Goal: Information Seeking & Learning: Learn about a topic

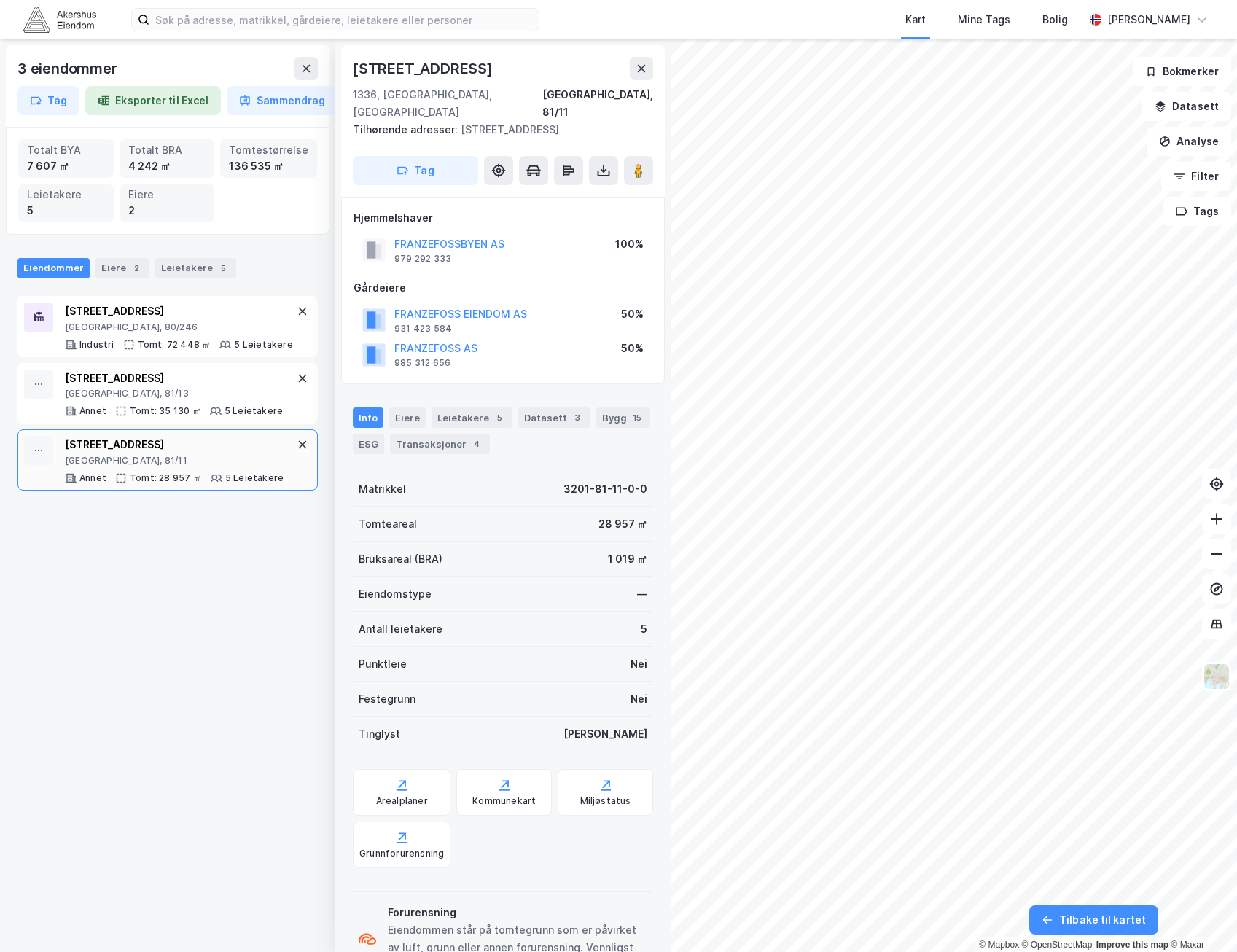
click at [85, 664] on div "3 eiendommer Tag Eksporter til Excel Sammendrag Totalt BYA 7 607 ㎡ Totalt BRA 4…" at bounding box center [167, 495] width 335 height 913
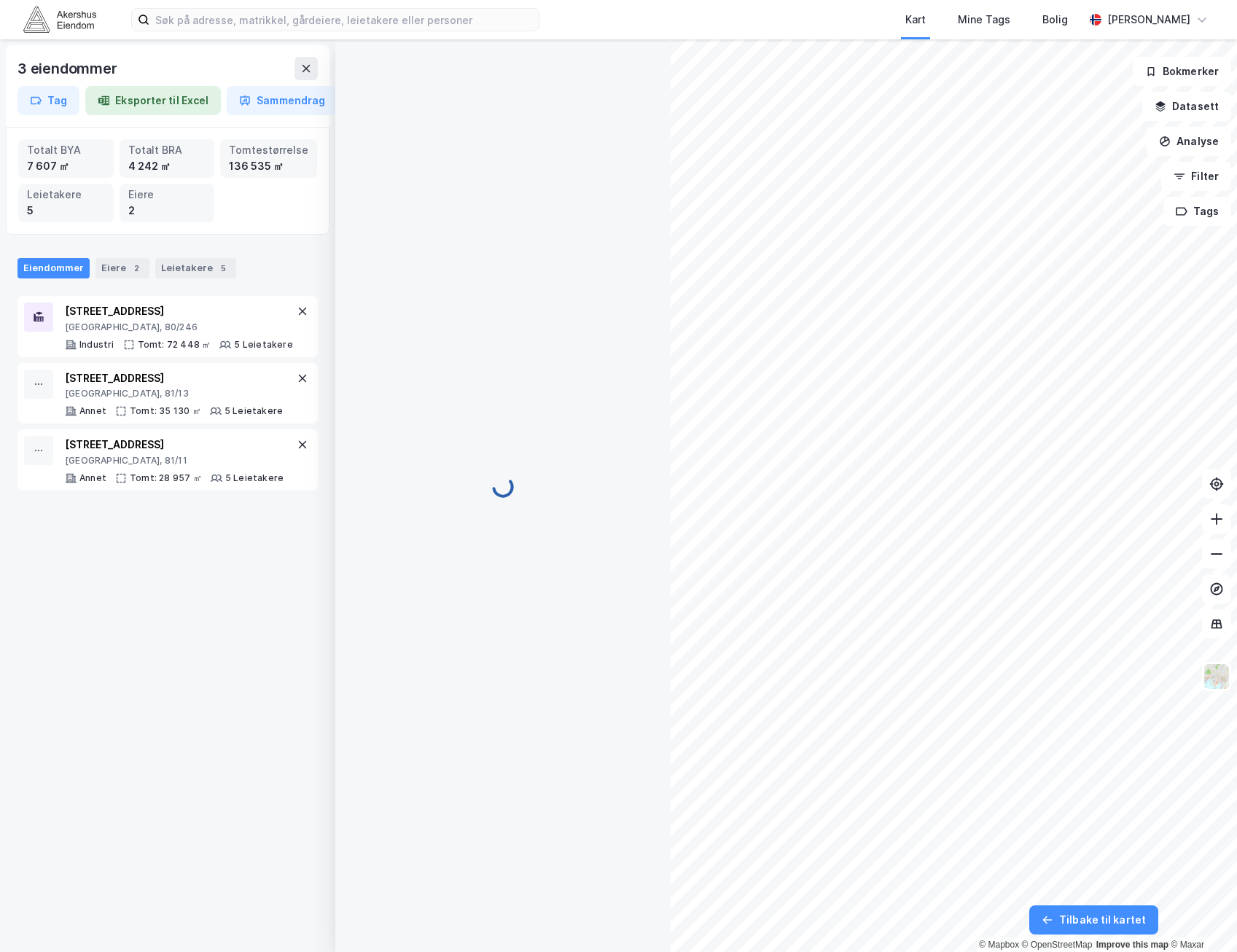
scroll to position [22, 0]
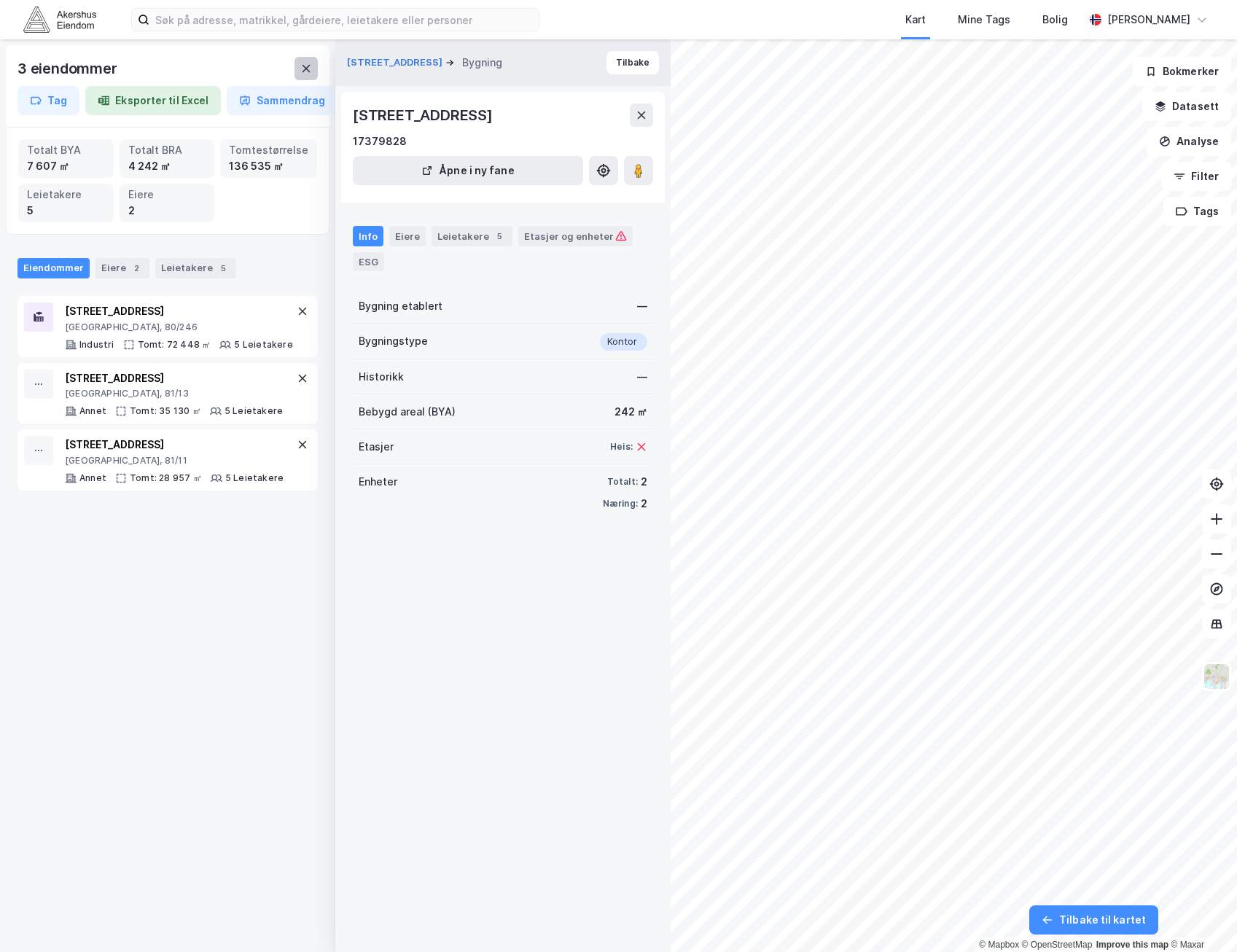
click at [302, 62] on button at bounding box center [305, 68] width 23 height 23
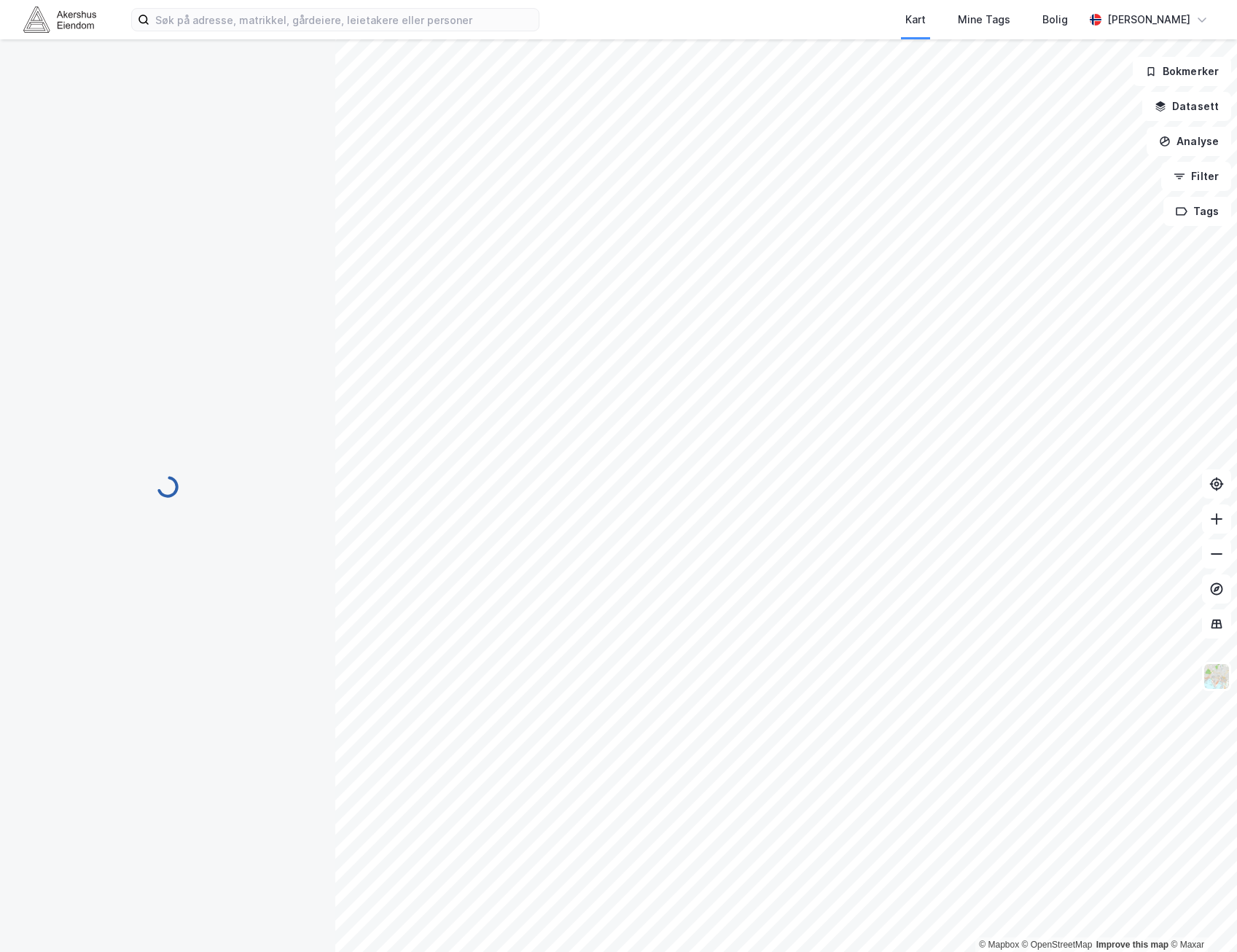
scroll to position [22, 0]
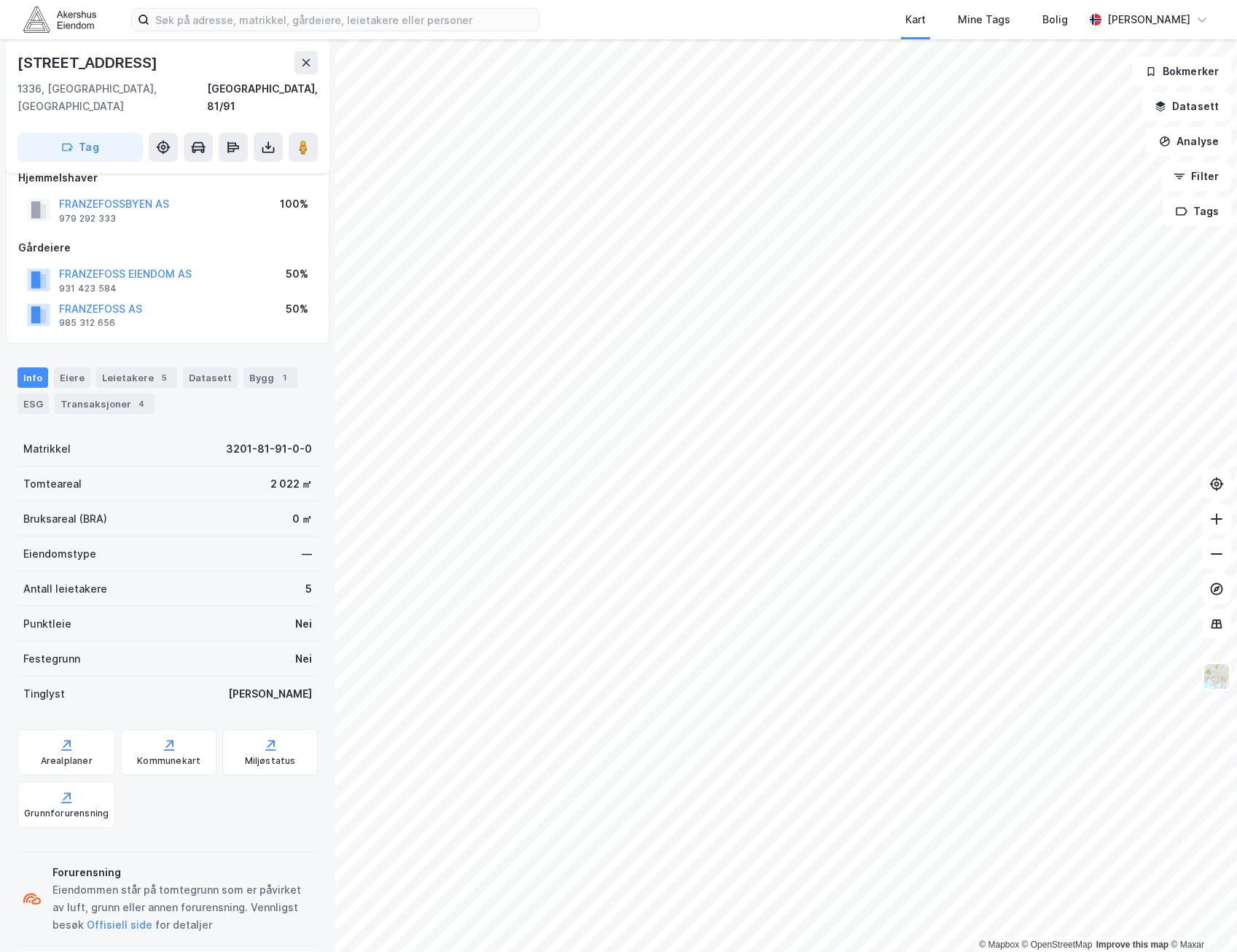
scroll to position [22, 0]
click at [1217, 620] on icon at bounding box center [1217, 624] width 11 height 10
click at [1213, 624] on icon at bounding box center [1217, 623] width 10 height 2
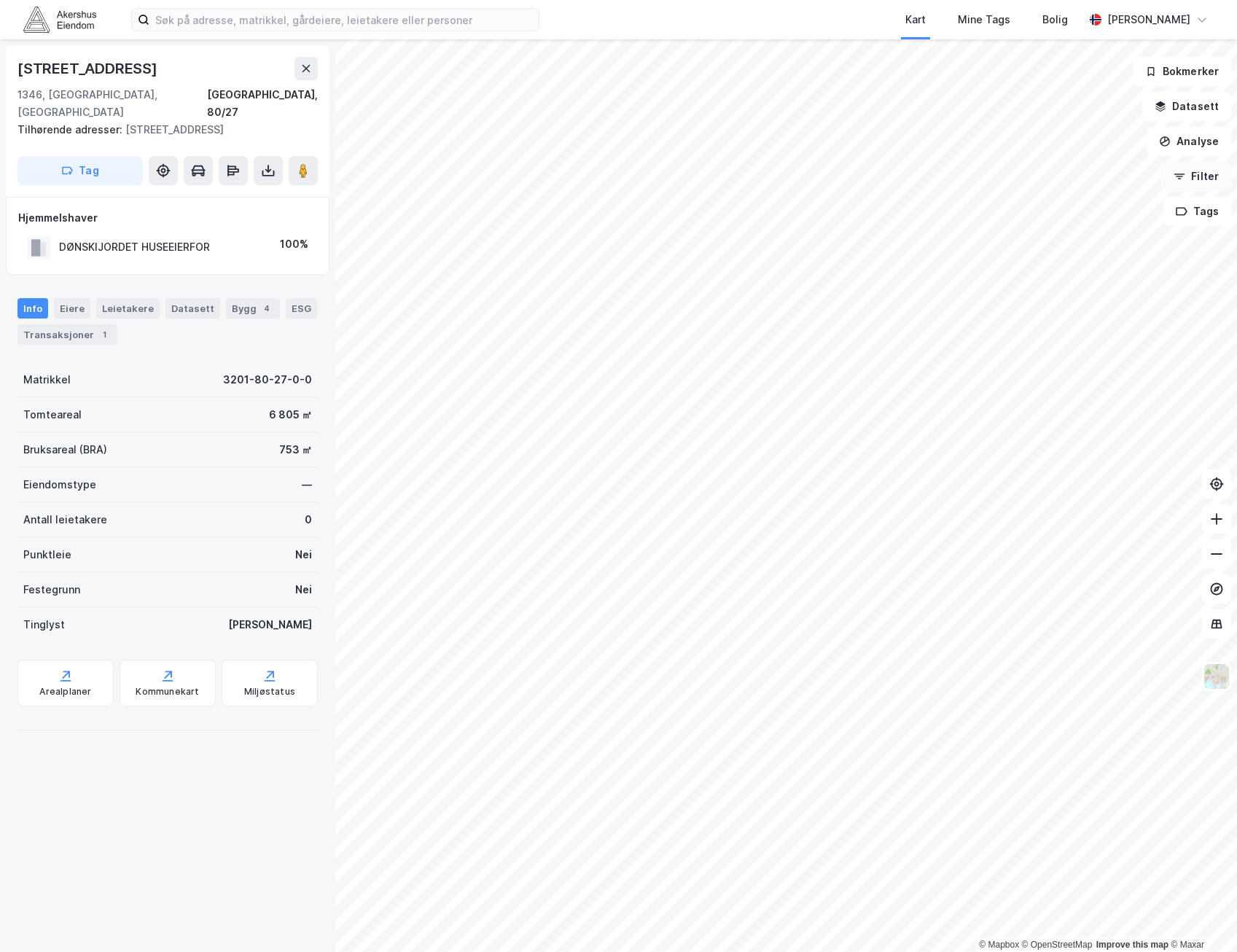
click at [1199, 167] on button "Filter" at bounding box center [1195, 176] width 70 height 29
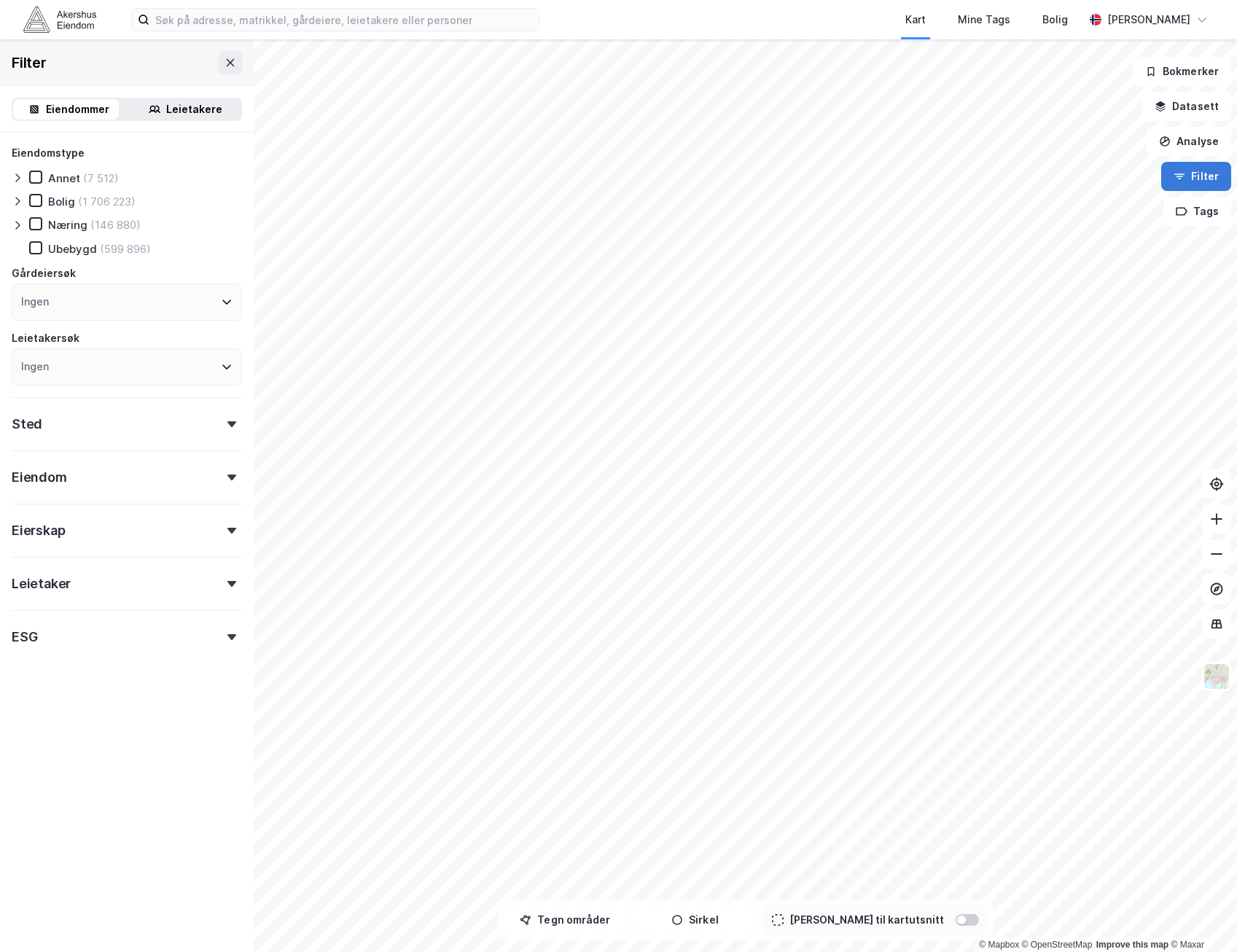
click at [1202, 190] on button "Filter" at bounding box center [1195, 176] width 70 height 29
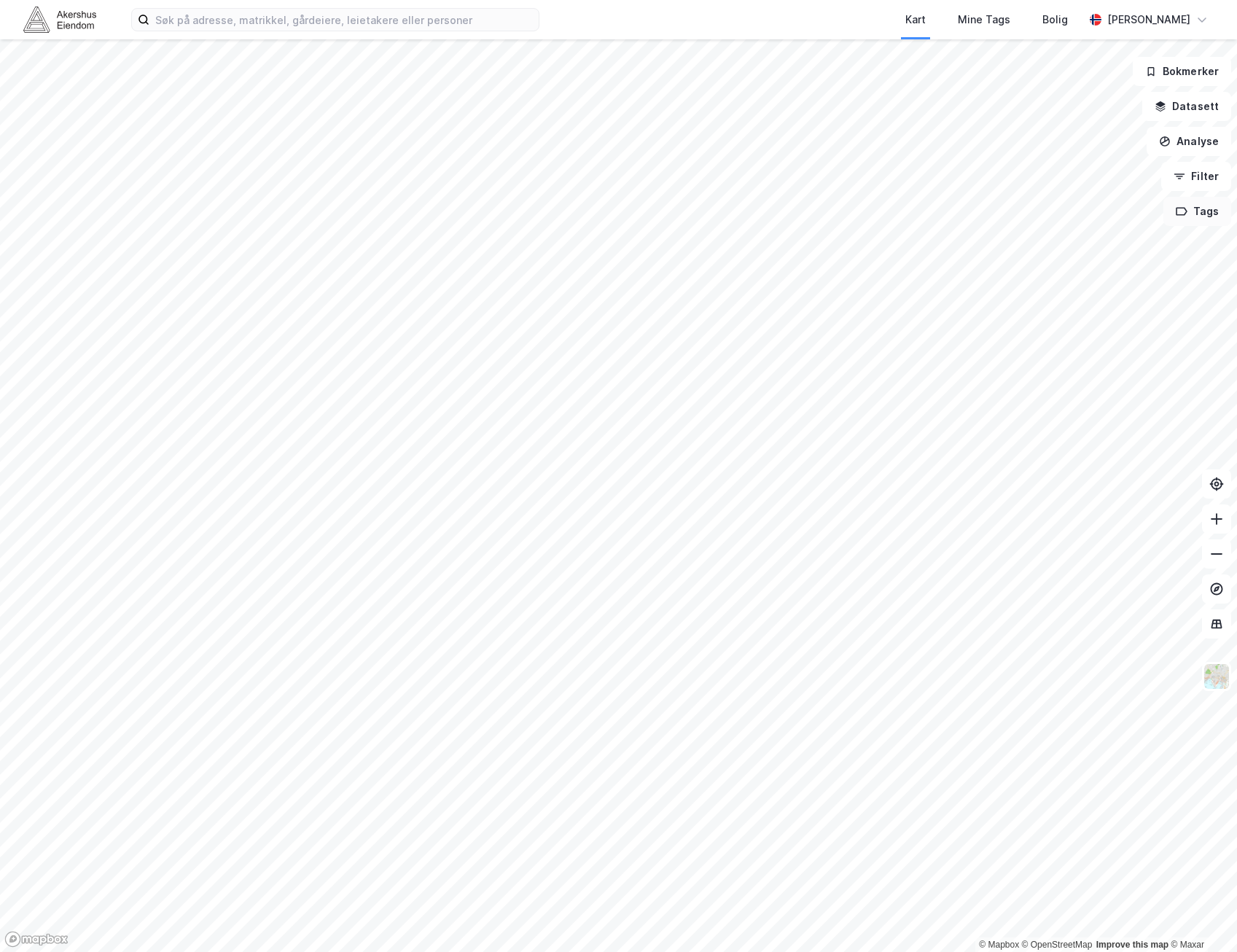
click at [1199, 220] on button "Tags" at bounding box center [1197, 212] width 68 height 29
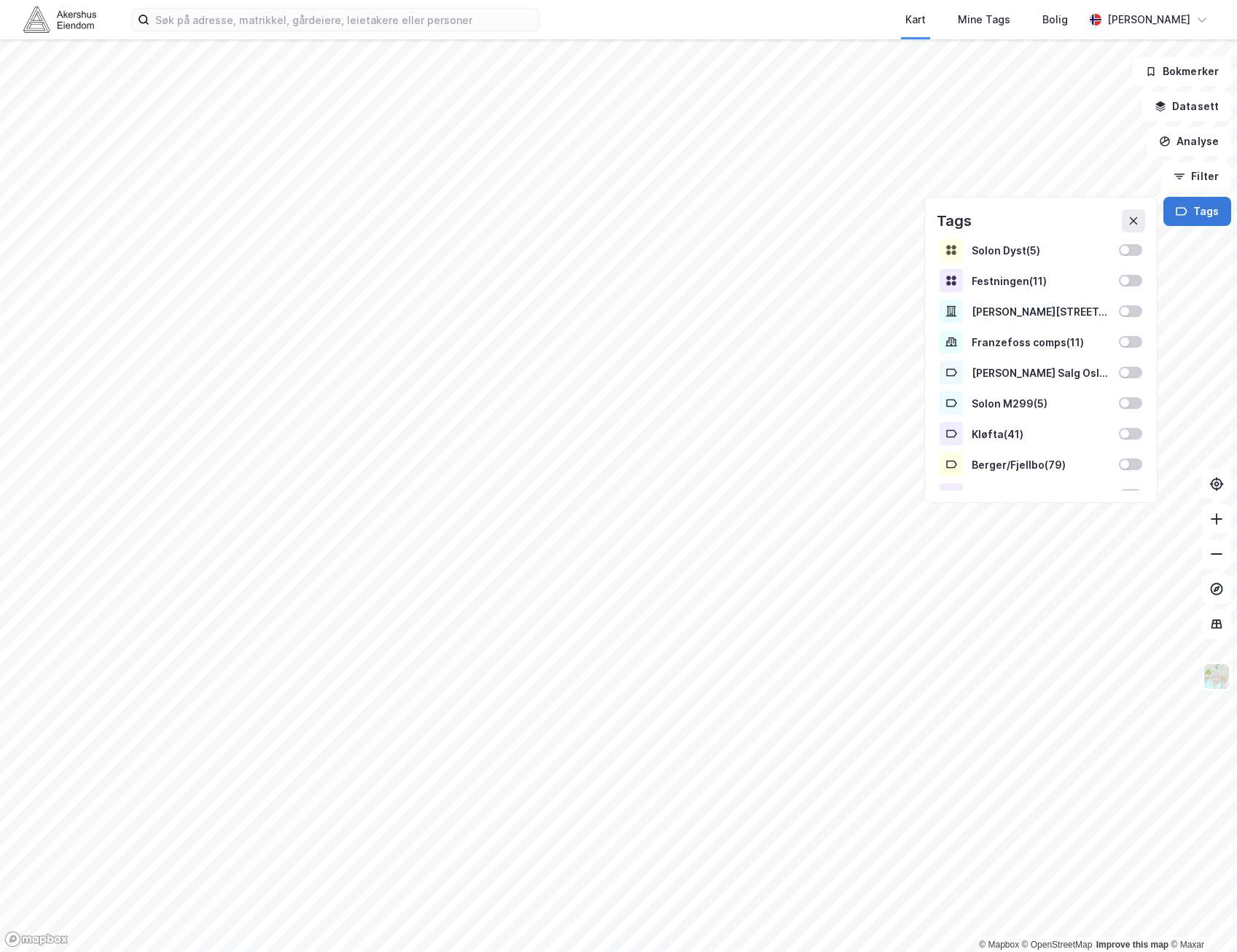
click at [1199, 220] on button "Tags" at bounding box center [1197, 212] width 68 height 29
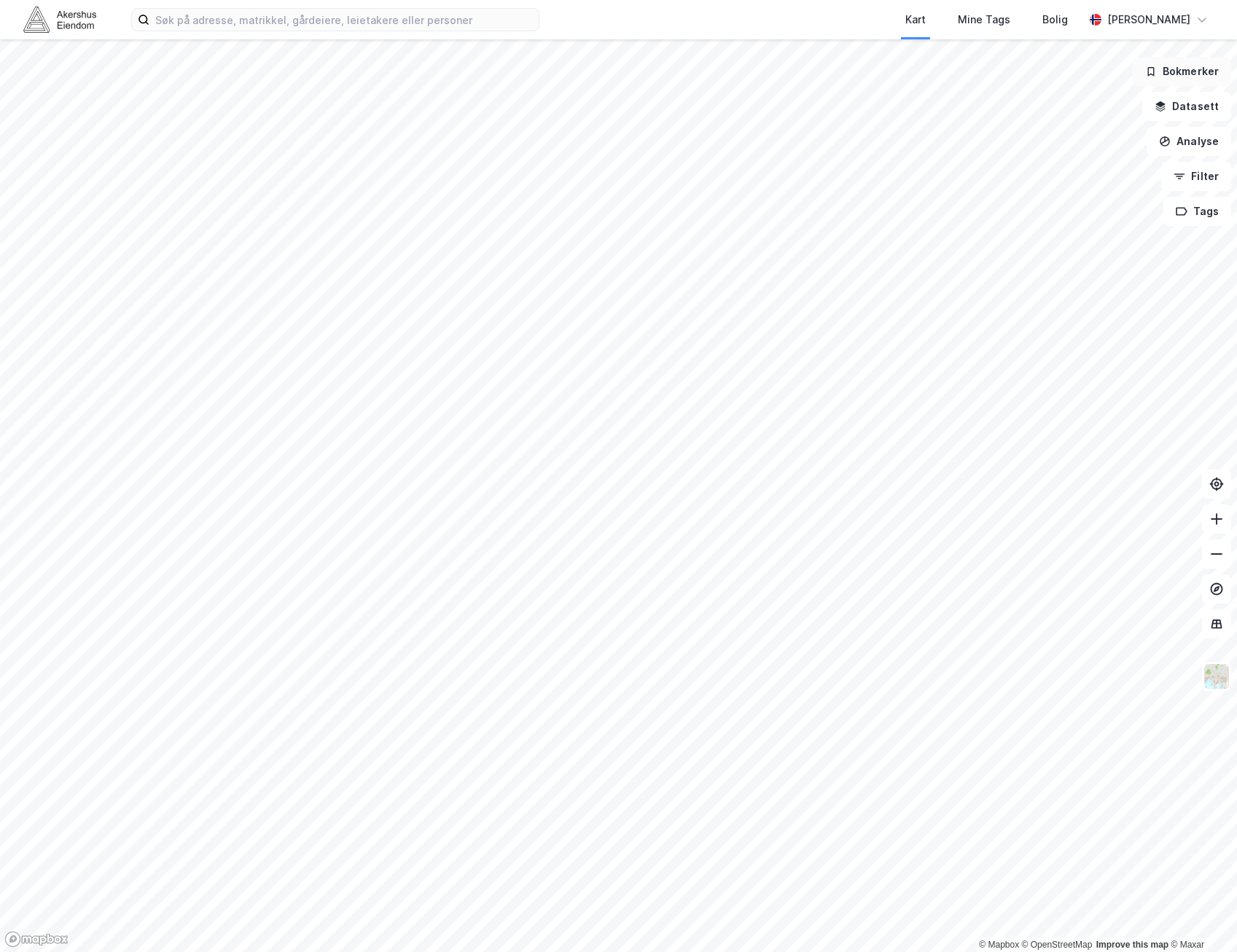
click at [1208, 76] on button "Bokmerker" at bounding box center [1182, 71] width 99 height 29
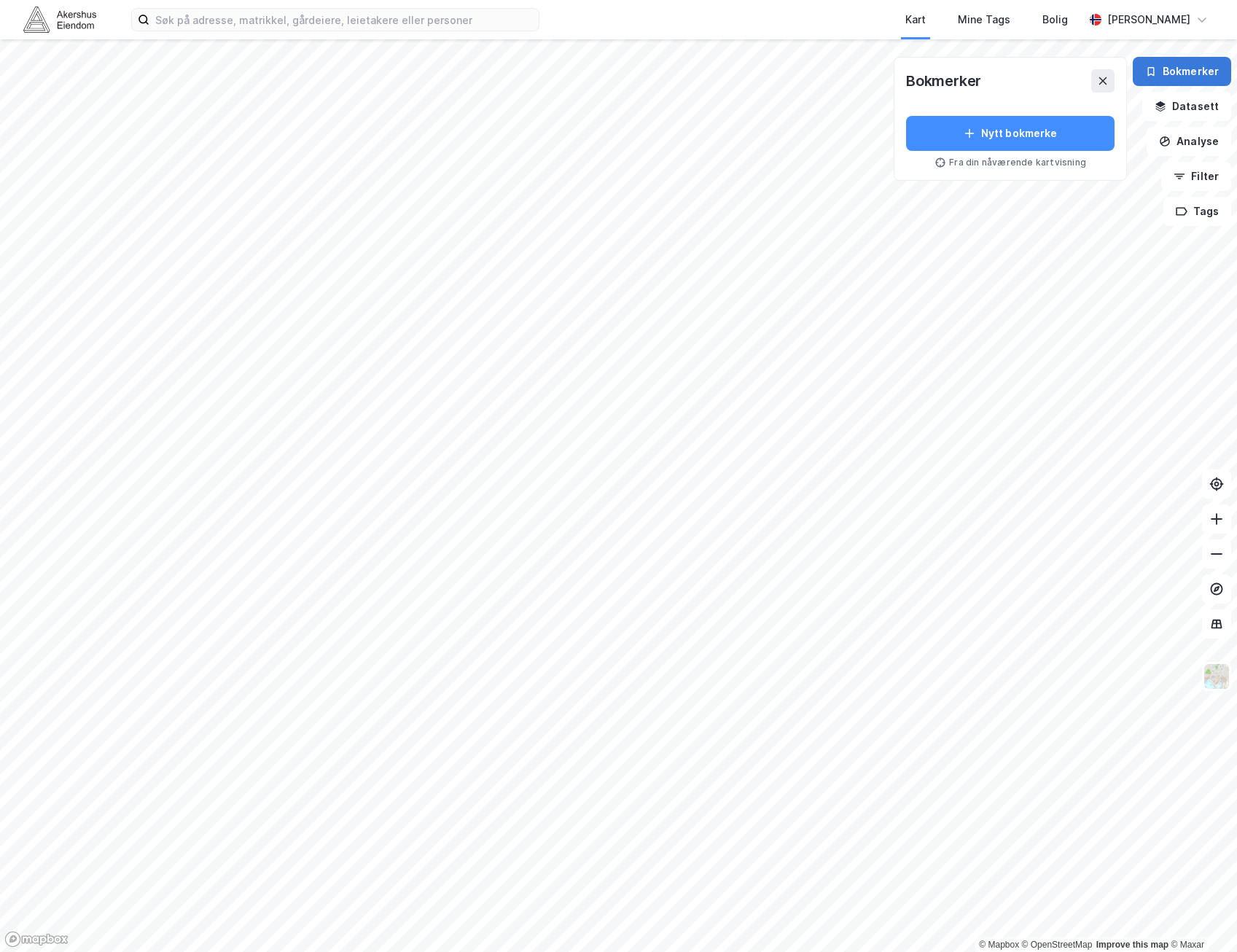
click at [1207, 76] on button "Bokmerker" at bounding box center [1182, 71] width 99 height 29
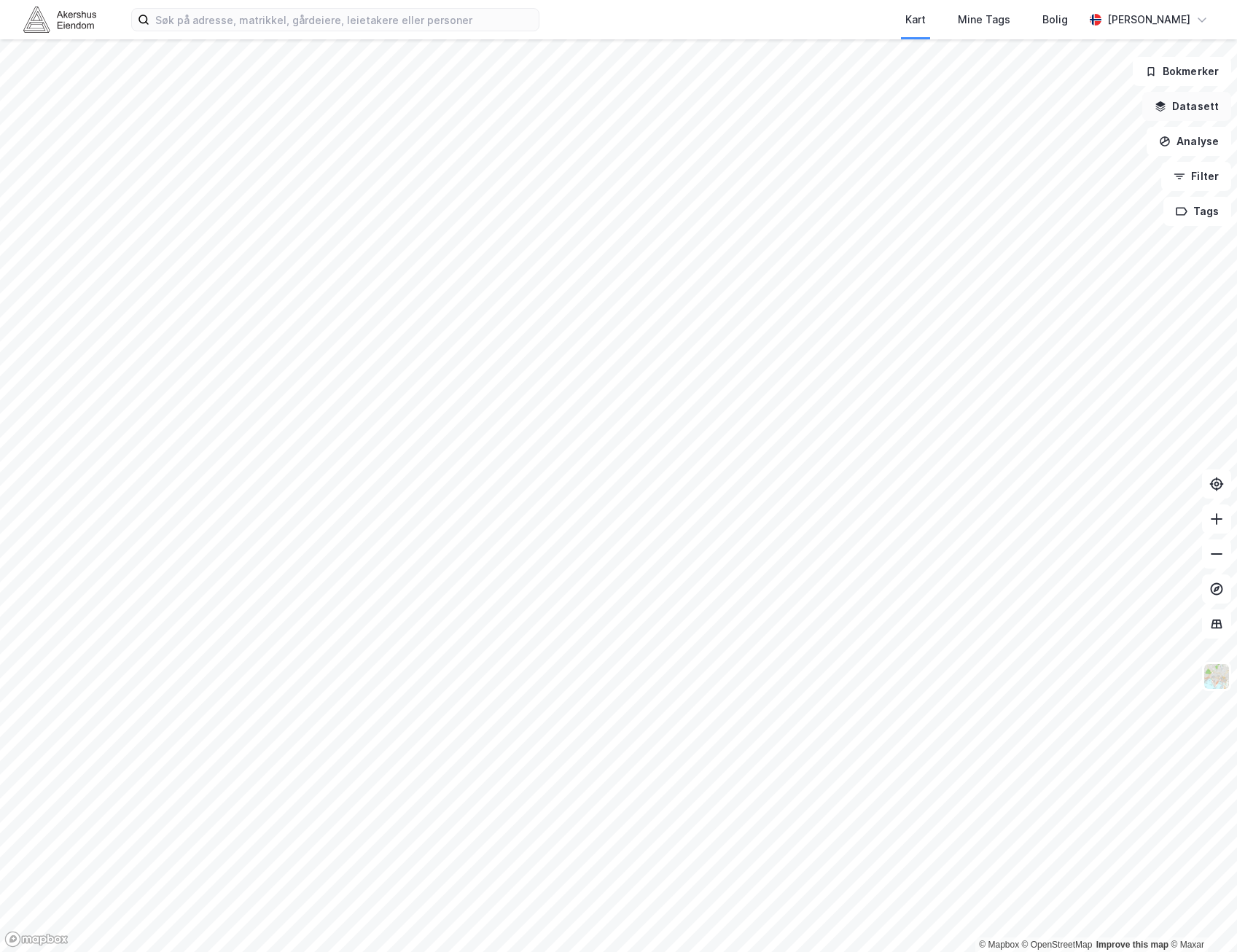
click at [1203, 111] on button "Datasett" at bounding box center [1186, 107] width 89 height 29
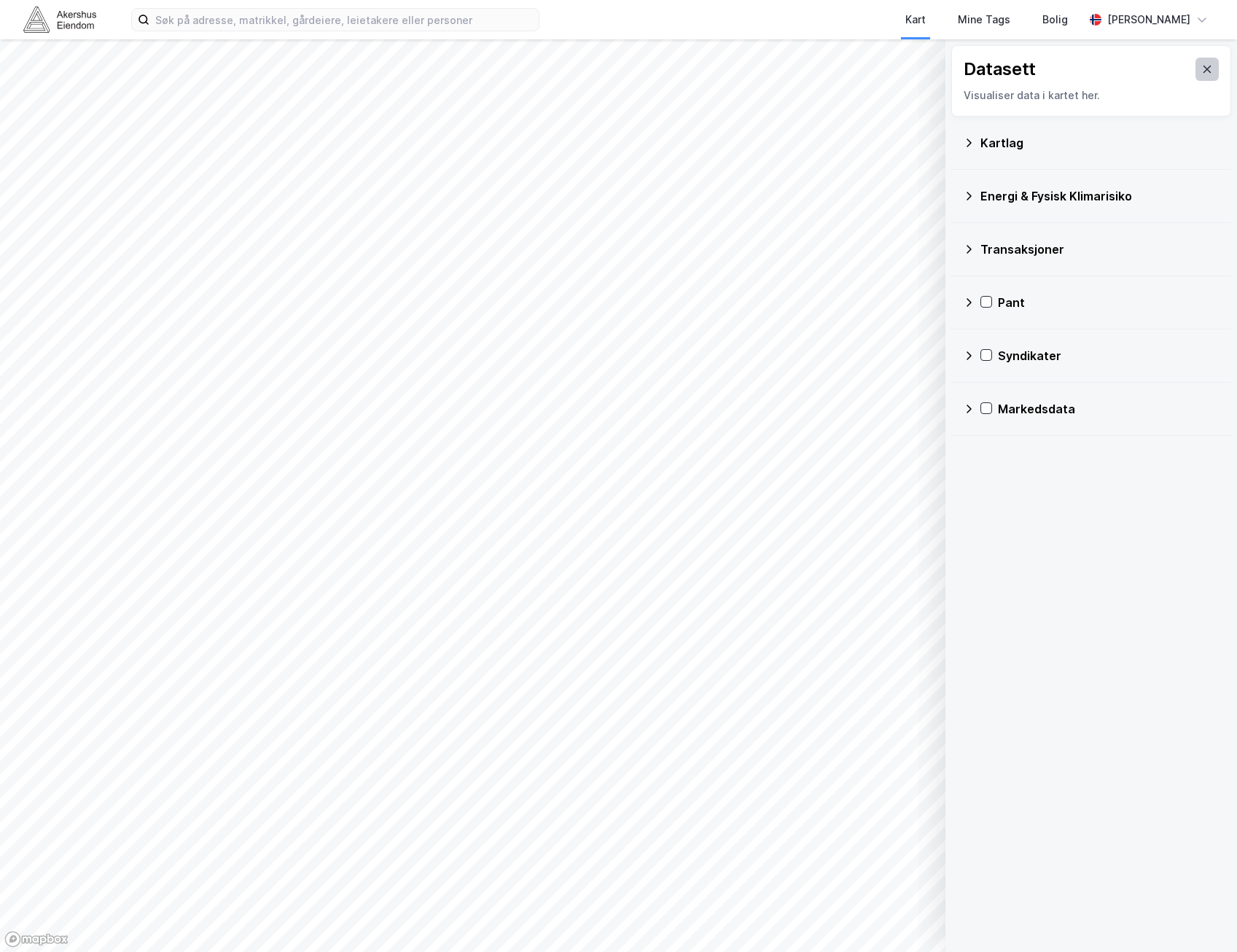
click at [1204, 71] on button at bounding box center [1207, 69] width 23 height 23
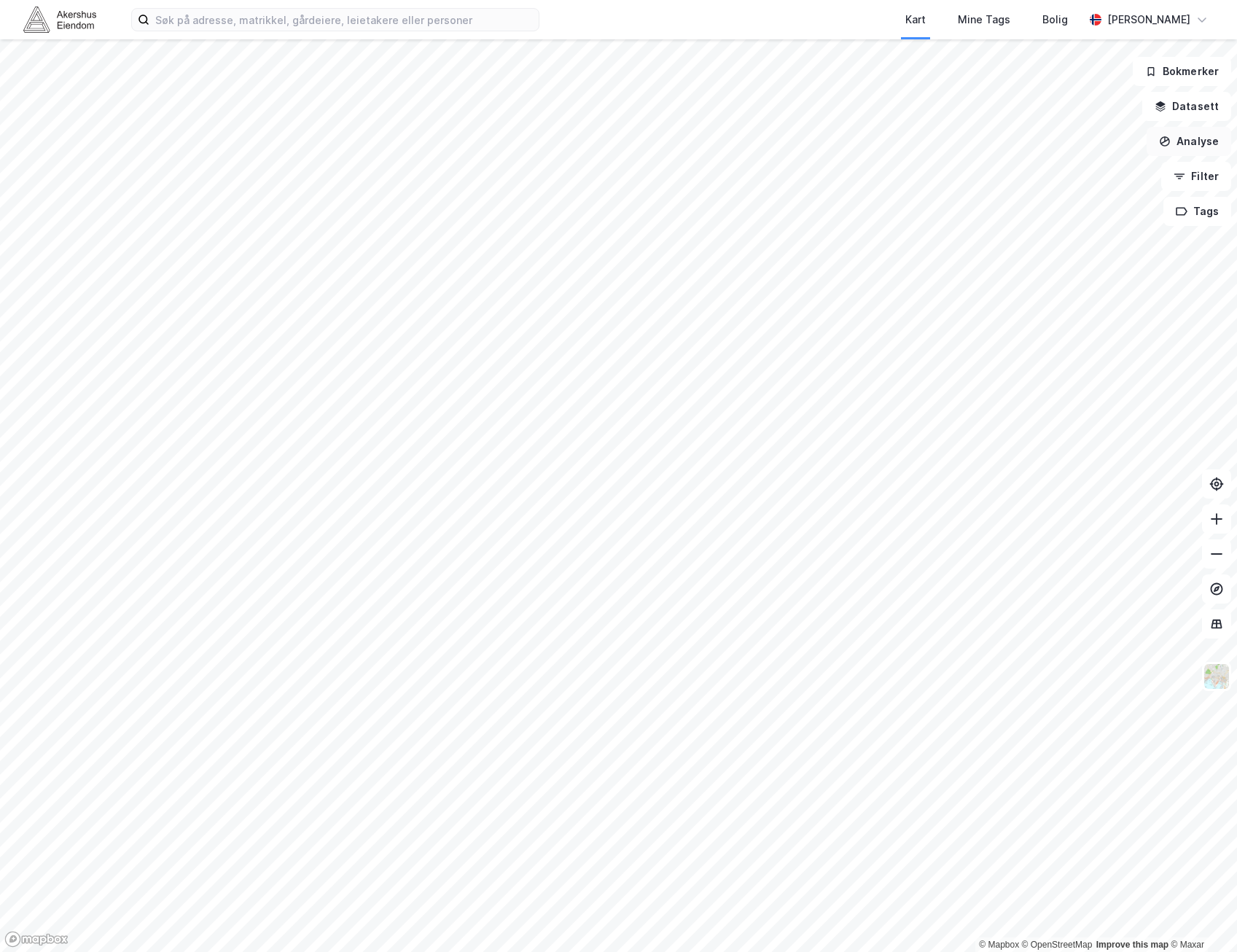
click at [1208, 148] on button "Analyse" at bounding box center [1189, 141] width 85 height 29
click at [1216, 664] on img at bounding box center [1216, 676] width 28 height 28
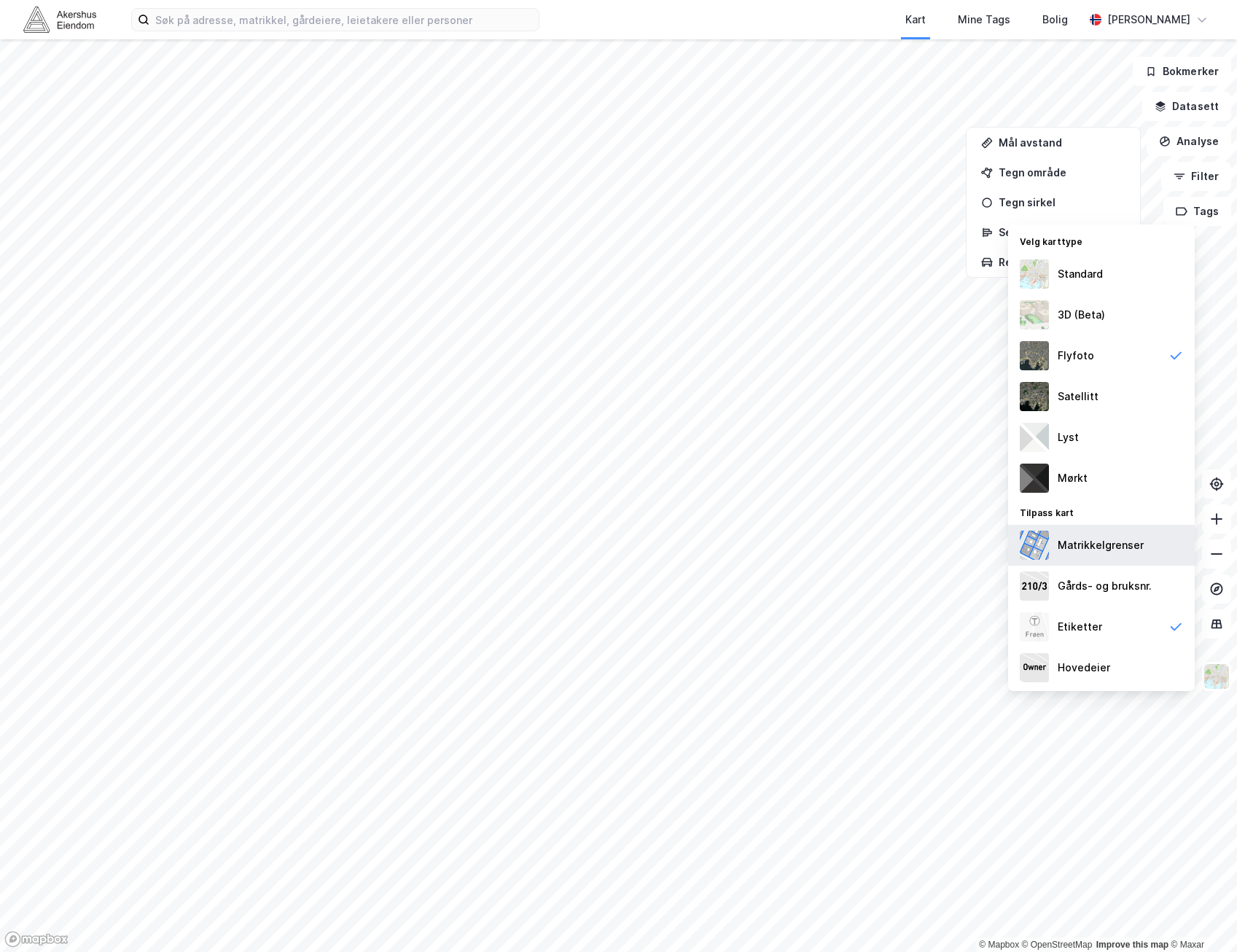
click at [1142, 560] on div "Matrikkelgrenser" at bounding box center [1101, 545] width 187 height 41
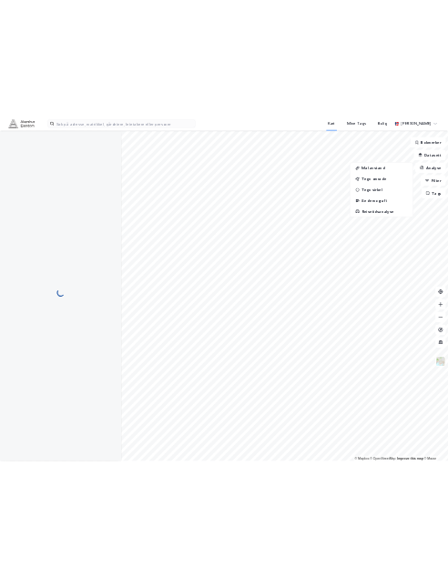
scroll to position [28, 0]
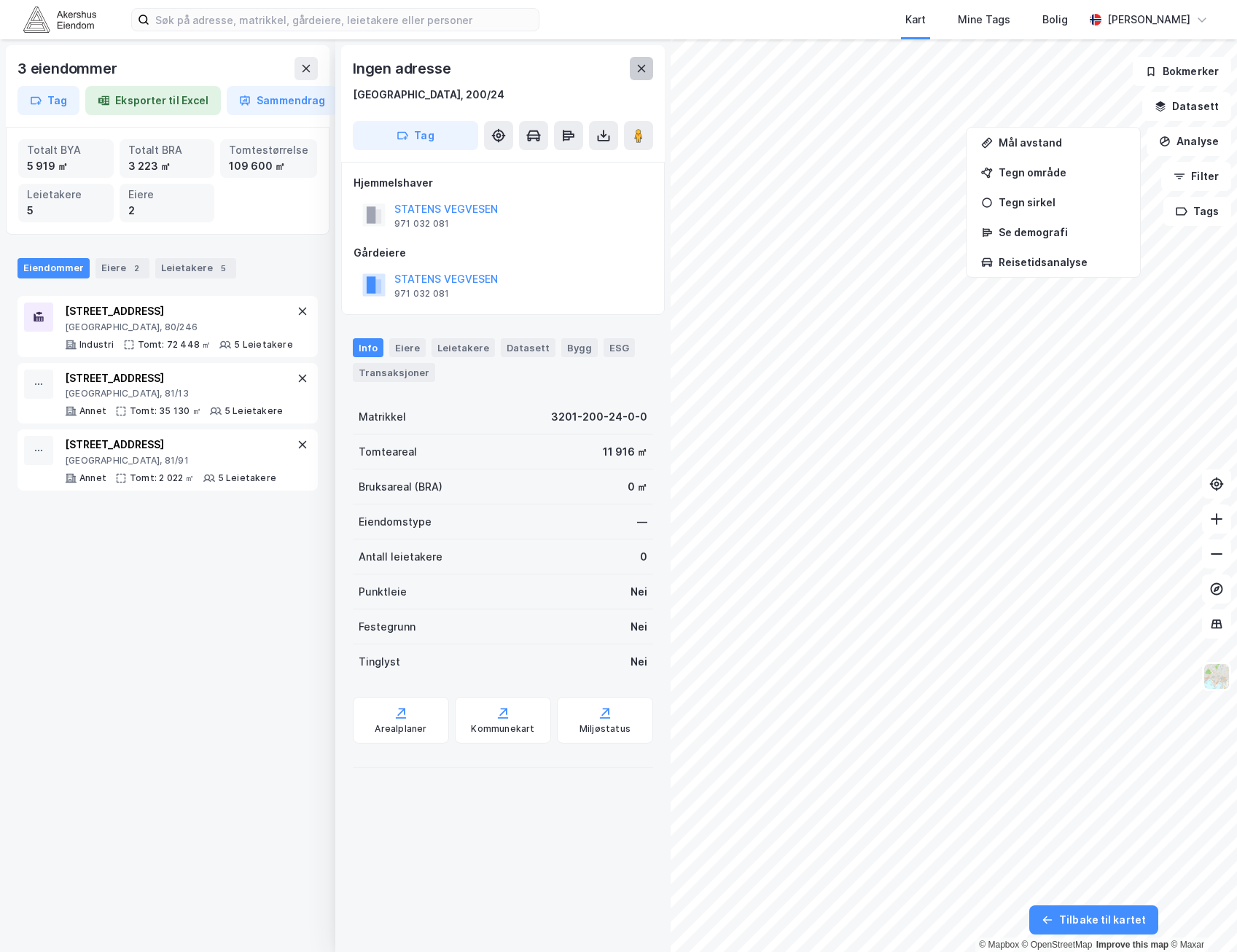
click at [645, 66] on icon at bounding box center [642, 68] width 8 height 7
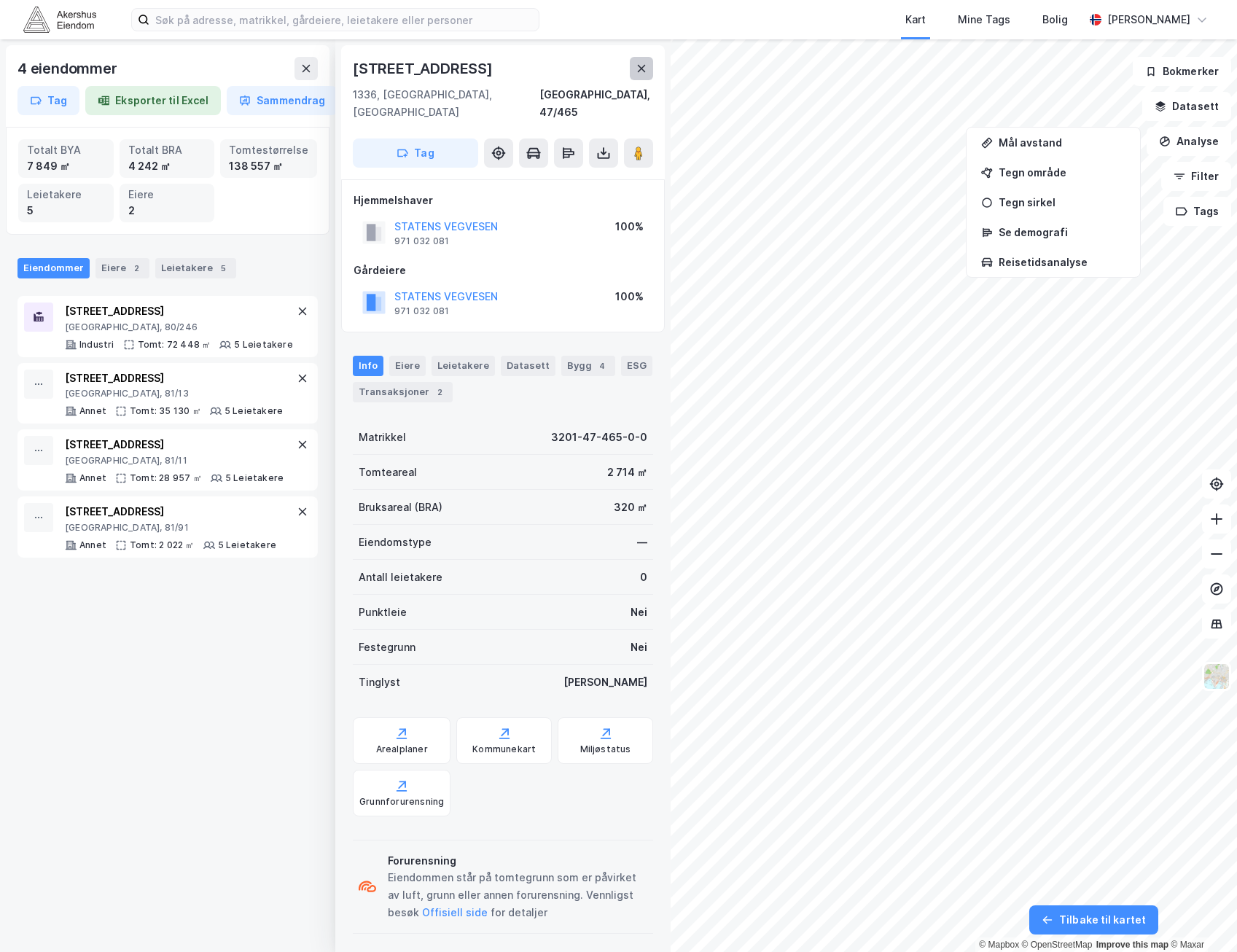
click at [638, 69] on icon at bounding box center [641, 68] width 12 height 12
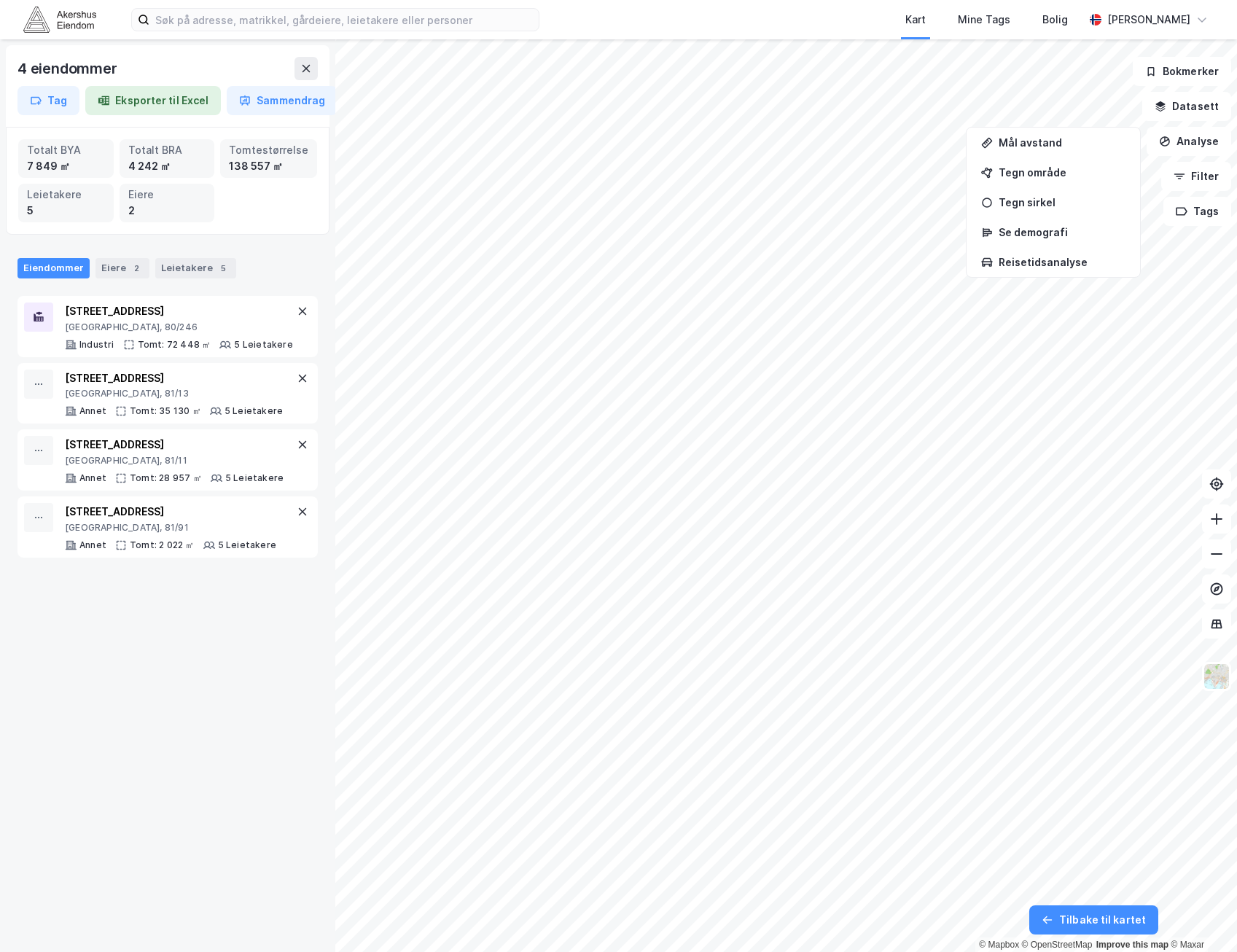
click at [164, 603] on div "4 eiendommer Tag Eksporter til Excel Sammendrag Totalt BYA 7 849 ㎡ Totalt BRA 4…" at bounding box center [167, 495] width 335 height 913
click at [30, 166] on div "7 849 ㎡" at bounding box center [66, 166] width 78 height 16
click at [31, 166] on div "7 849 ㎡" at bounding box center [66, 166] width 78 height 16
click at [69, 145] on div "Totalt BYA" at bounding box center [66, 150] width 78 height 16
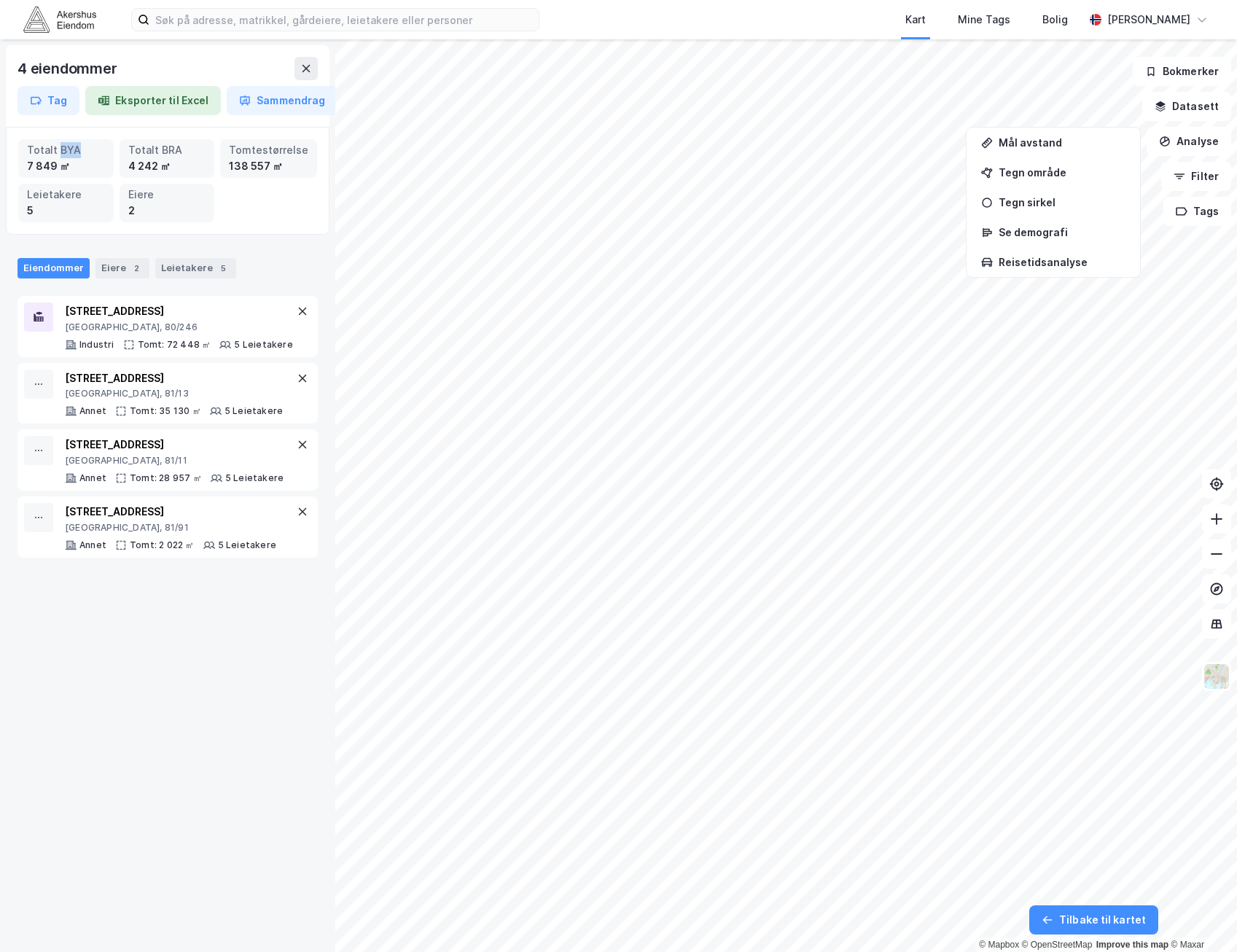
click at [69, 145] on div "Totalt BYA" at bounding box center [66, 150] width 78 height 16
click at [145, 149] on div "Totalt BRA" at bounding box center [167, 150] width 78 height 16
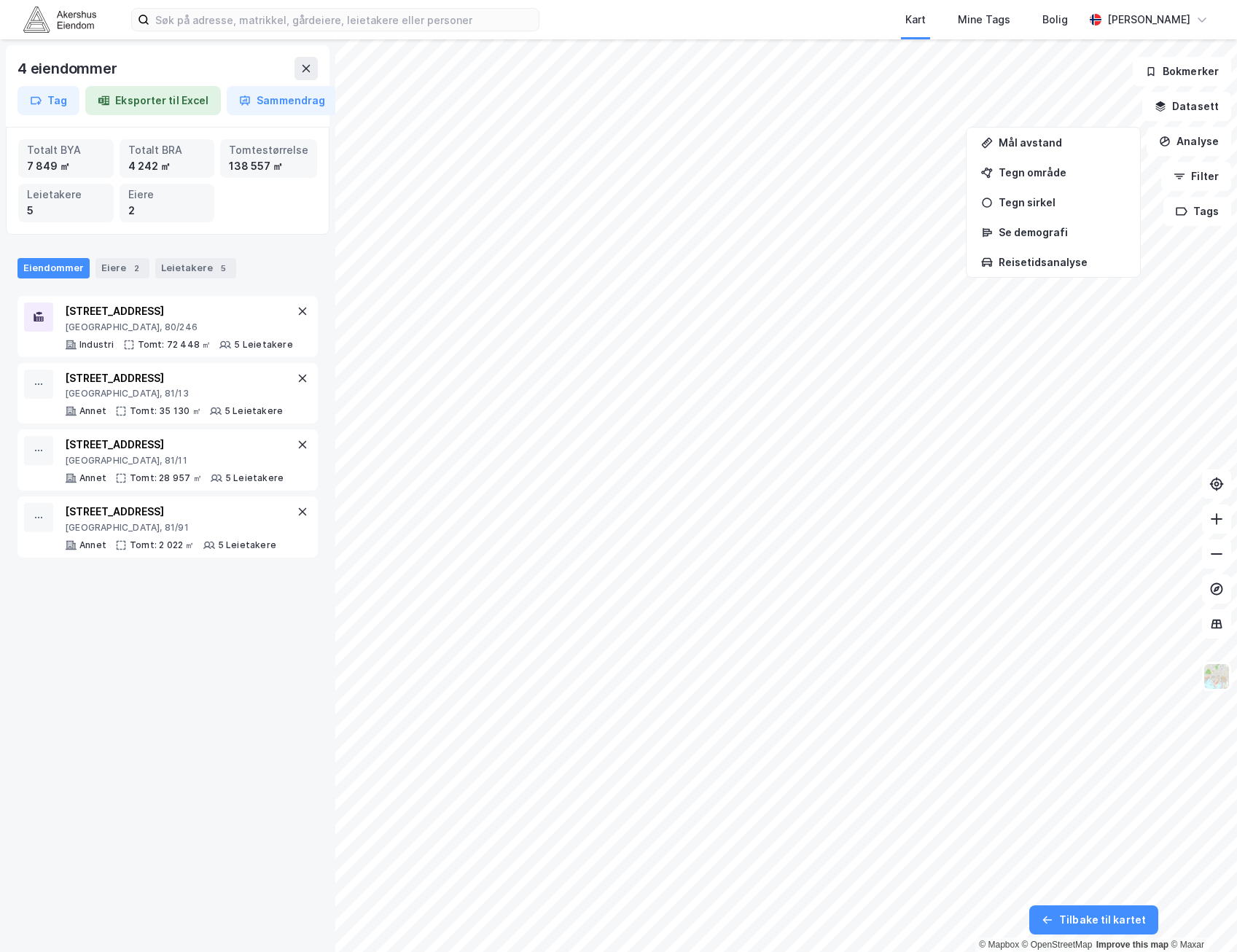
click at [271, 188] on div "Totalt BYA 7 849 ㎡ Totalt BRA 4 242 ㎡ Tomtestørrelse 138 557 ㎡ Leietakere 5 Eie…" at bounding box center [167, 181] width 299 height 83
